Goal: Task Accomplishment & Management: Complete application form

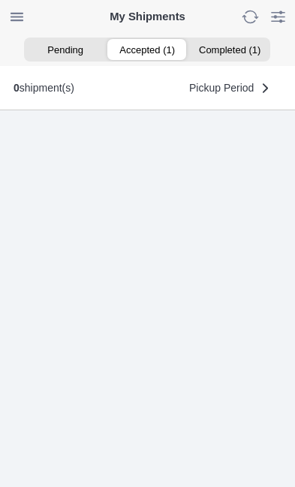
click at [151, 45] on ion-segment-button "Accepted (1)" at bounding box center [148, 49] width 82 height 21
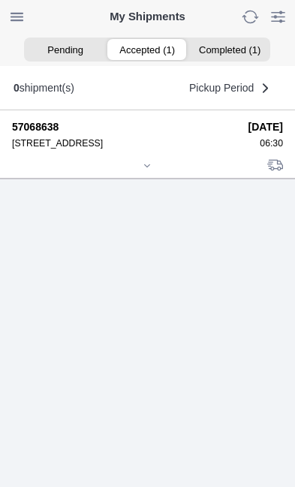
click at [154, 173] on div at bounding box center [147, 166] width 271 height 11
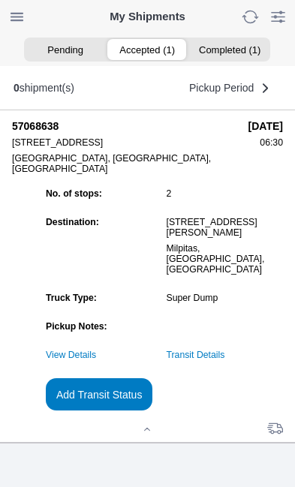
scroll to position [133, 0]
click at [0, 0] on slot "Add Transit Status" at bounding box center [0, 0] width 0 height 0
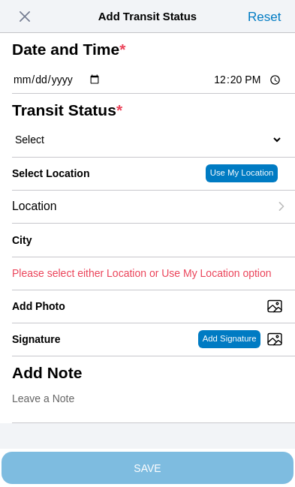
click at [247, 88] on input "12:20" at bounding box center [247, 80] width 71 height 16
type input "09:17"
click at [106, 146] on select "Select Arrive at Drop Off Arrive at Pickup Break Start Break Stop Depart Drop O…" at bounding box center [147, 140] width 271 height 14
select select "DPTDLVLOC"
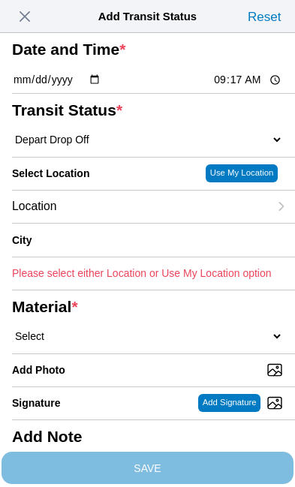
click at [128, 223] on div "Location" at bounding box center [140, 207] width 257 height 32
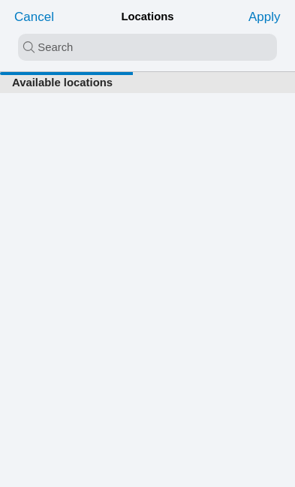
click at [43, 44] on input "search text" at bounding box center [147, 47] width 259 height 27
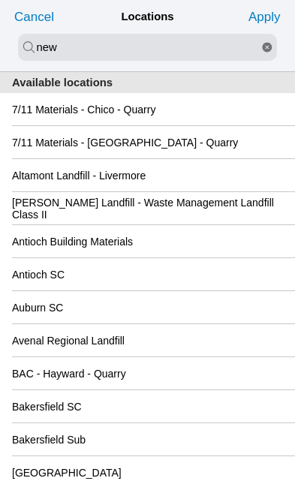
type input "new"
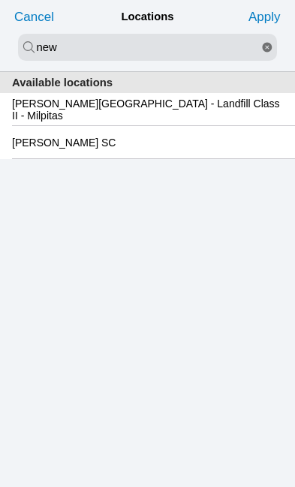
click at [0, 0] on slot "[PERSON_NAME][GEOGRAPHIC_DATA] - Landfill Class II - Milpitas" at bounding box center [0, 0] width 0 height 0
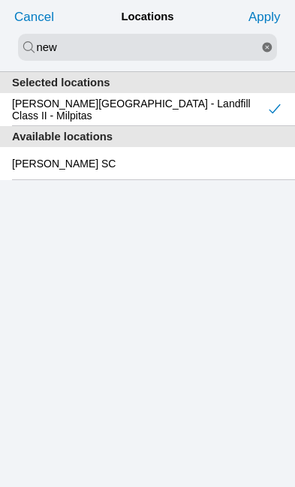
click at [0, 0] on slot "Apply" at bounding box center [0, 0] width 0 height 0
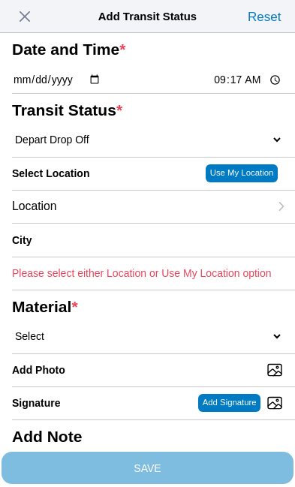
type input "Milpitas"
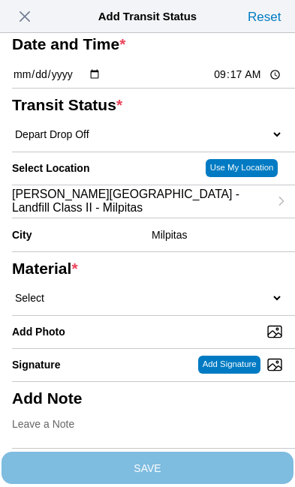
scroll to position [54, 0]
click at [120, 305] on select "Select 1" x 3" Rock 1" x 4" Rock 2" x 4" Rock Asphalt Cold Patch Backfill Spec …" at bounding box center [147, 298] width 271 height 14
select select "708654"
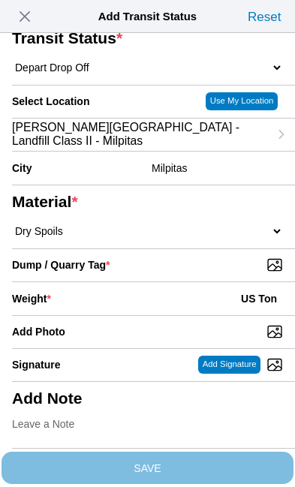
scroll to position [161, 0]
click at [215, 273] on input "Dump / Quarry Tag *" at bounding box center [153, 265] width 283 height 17
type input "C:\fakepath\image.jpg"
click at [126, 315] on div "Weight * US Ton" at bounding box center [147, 298] width 271 height 33
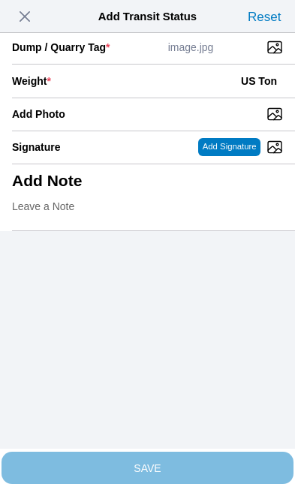
scroll to position [308, 0]
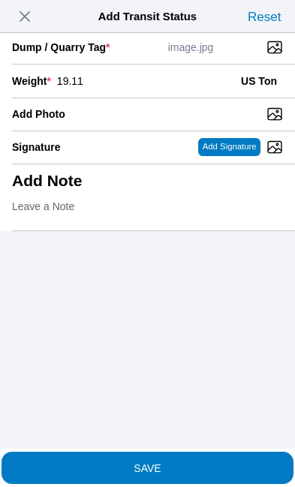
type input "19.11"
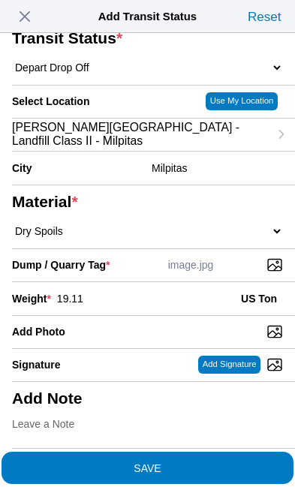
click at [206, 462] on span "SAVE" at bounding box center [147, 467] width 271 height 11
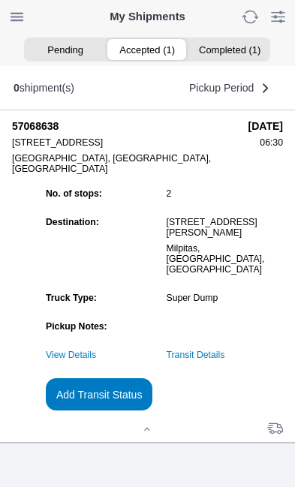
scroll to position [1, 0]
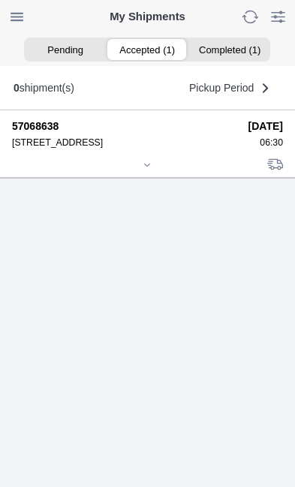
click at [148, 172] on div at bounding box center [147, 166] width 271 height 11
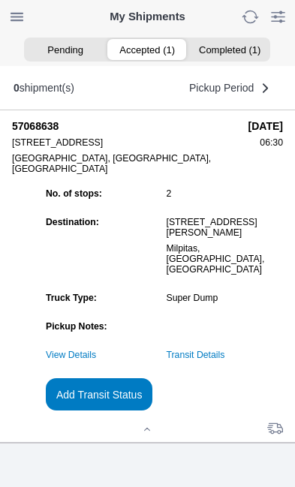
scroll to position [144, 0]
click at [0, 0] on slot "Add Transit Status" at bounding box center [0, 0] width 0 height 0
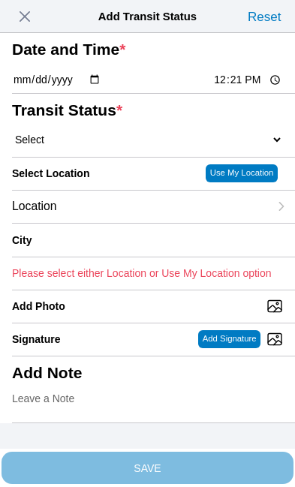
click at [253, 88] on input "12:21" at bounding box center [247, 80] width 71 height 16
type input "10:15"
click at [108, 146] on select "Select Arrive at Drop Off Arrive at Pickup Break Start Break Stop Depart Drop O…" at bounding box center [147, 140] width 271 height 14
select select "DPTPULOC"
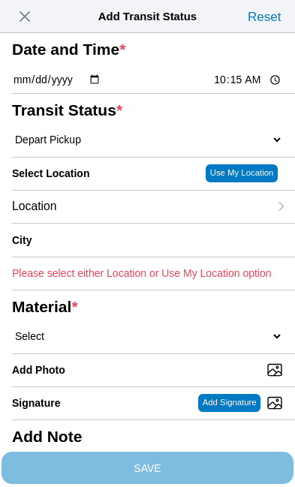
click at [127, 223] on div "Location" at bounding box center [140, 207] width 257 height 32
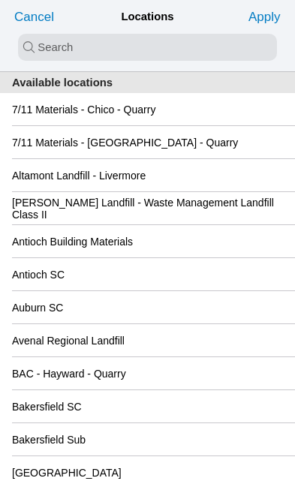
click at [63, 47] on input "search text" at bounding box center [147, 47] width 259 height 27
type input "cup"
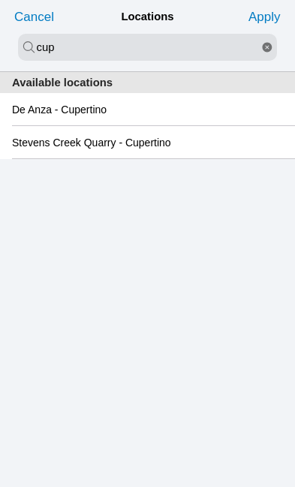
click at [0, 0] on slot "De Anza - Cupertino" at bounding box center [0, 0] width 0 height 0
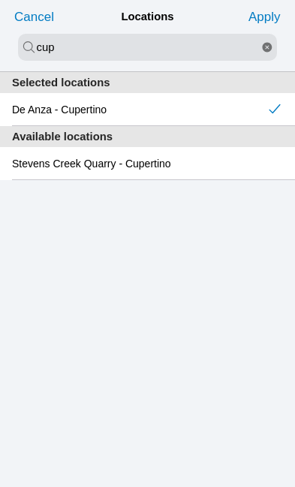
click at [0, 0] on slot "Apply" at bounding box center [0, 0] width 0 height 0
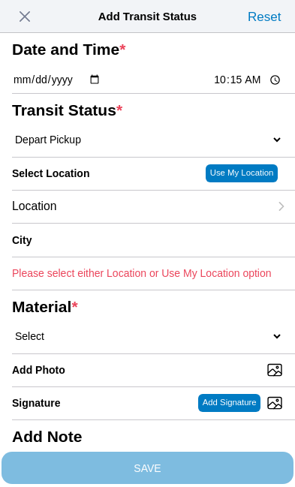
type input "Cupertino"
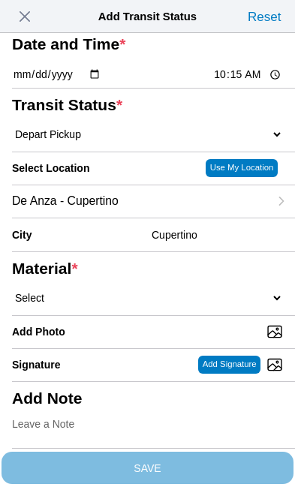
scroll to position [95, 0]
click at [137, 305] on select "Select 1" x 3" Rock 1" x 4" Rock 2" x 4" Rock Asphalt Cold Patch Backfill Spec …" at bounding box center [147, 298] width 271 height 14
select select "708654"
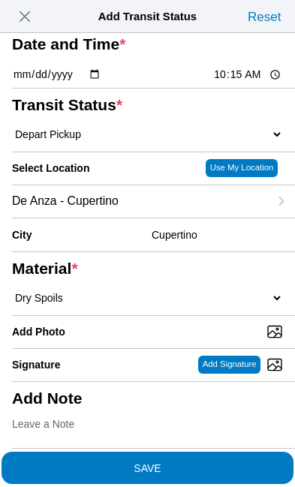
click at [220, 462] on span "SAVE" at bounding box center [147, 467] width 271 height 11
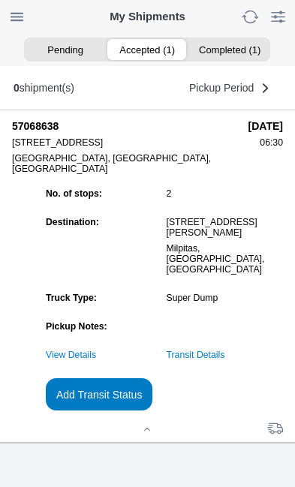
scroll to position [1, 0]
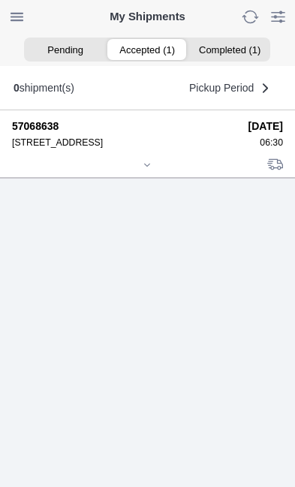
click at [143, 170] on icon at bounding box center [147, 165] width 9 height 9
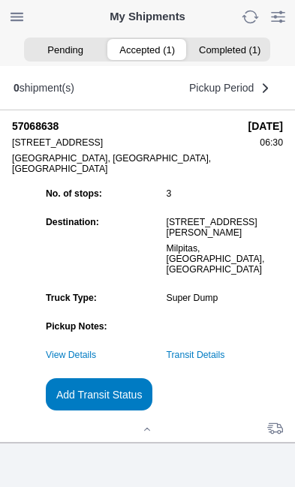
scroll to position [144, 0]
click at [225, 354] on link "Transit Details" at bounding box center [196, 355] width 59 height 11
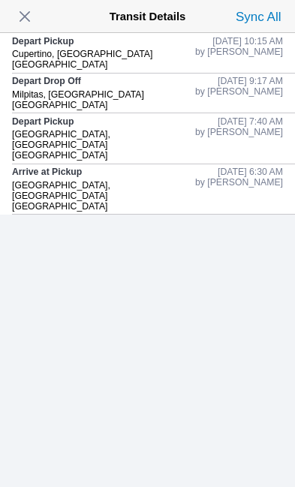
click at [27, 17] on span "button" at bounding box center [24, 16] width 21 height 21
